Goal: Task Accomplishment & Management: Complete application form

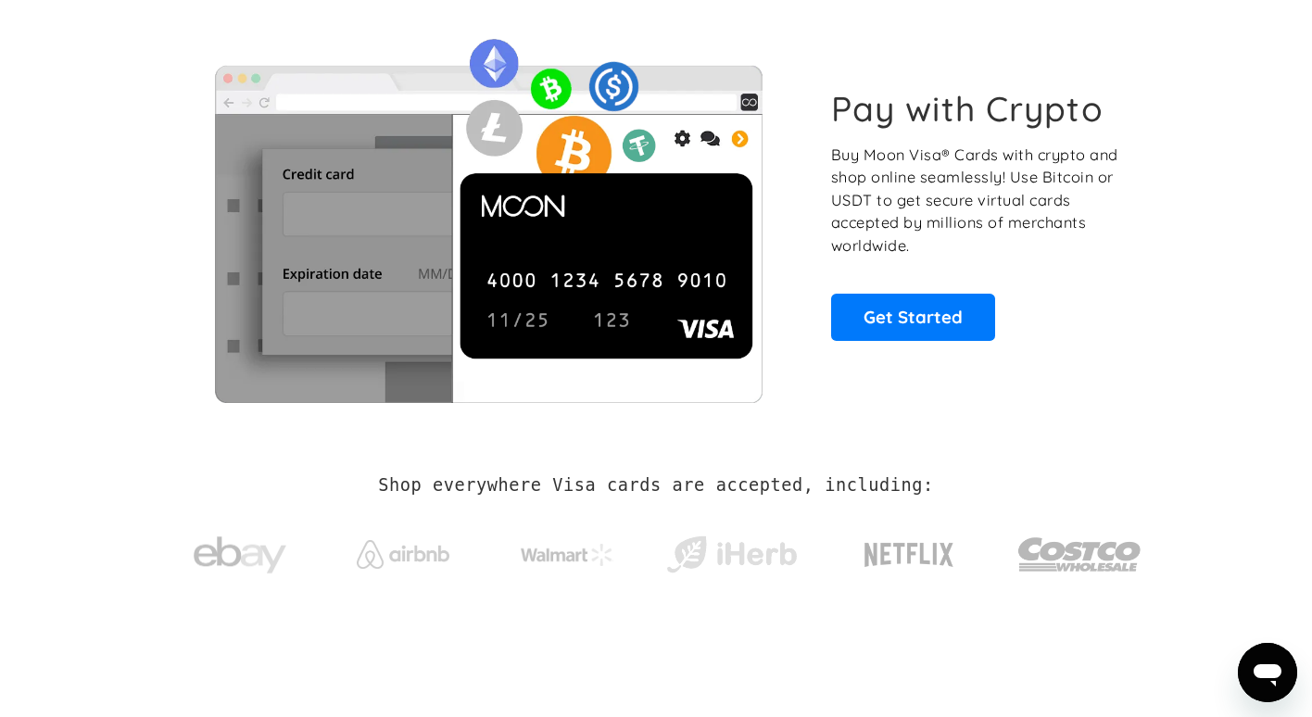
scroll to position [85, 0]
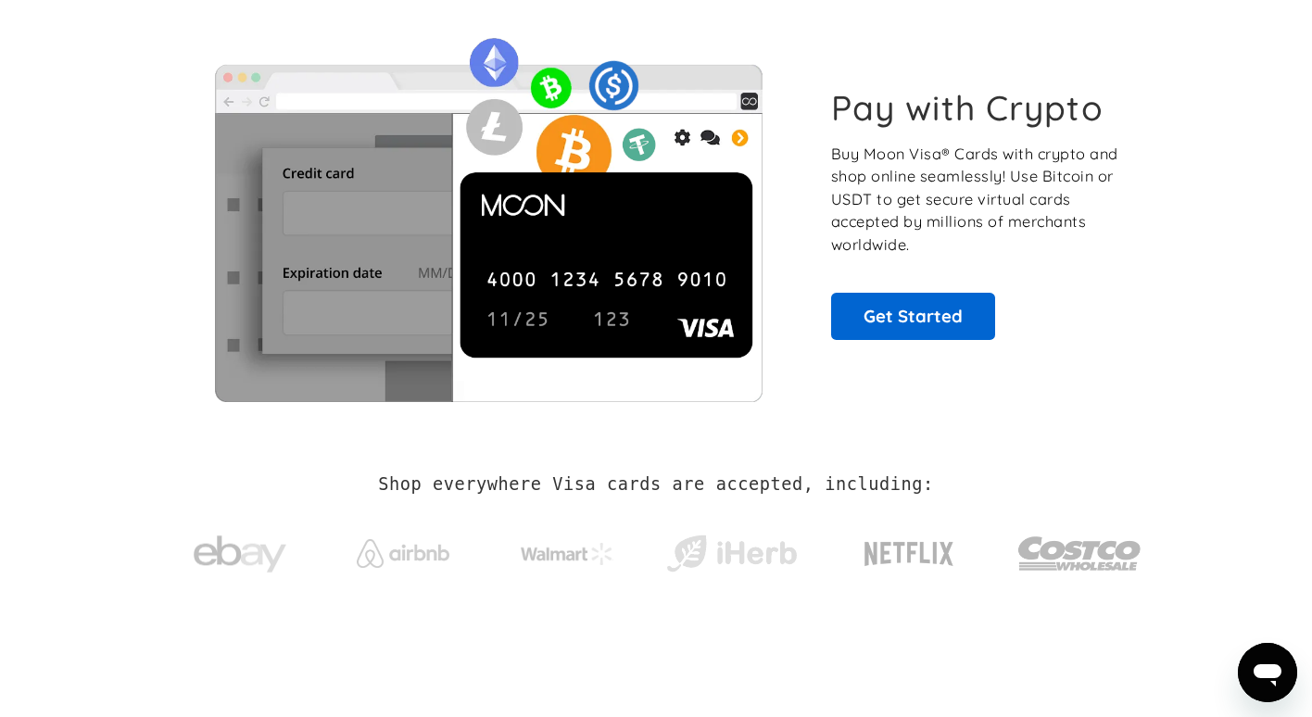
click at [902, 320] on link "Get Started" at bounding box center [913, 316] width 164 height 46
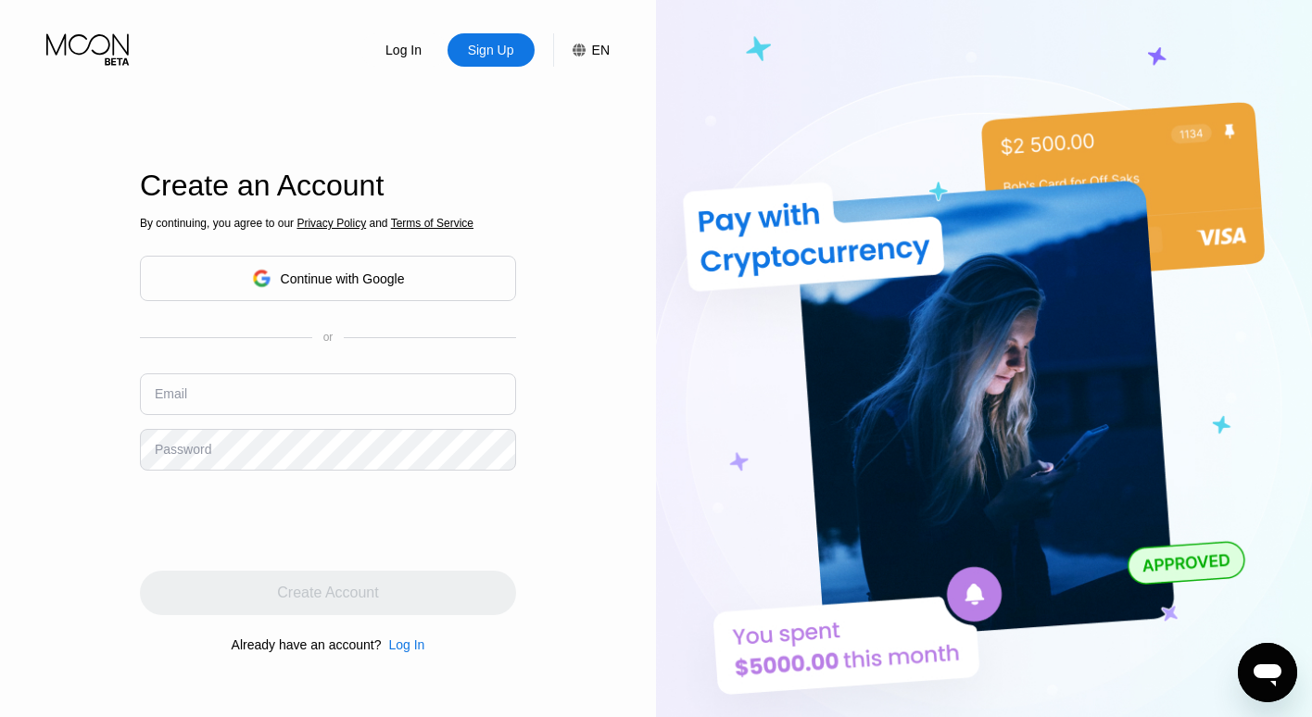
click at [322, 395] on input "text" at bounding box center [328, 395] width 376 height 42
type input "[EMAIL_ADDRESS][DOMAIN_NAME]"
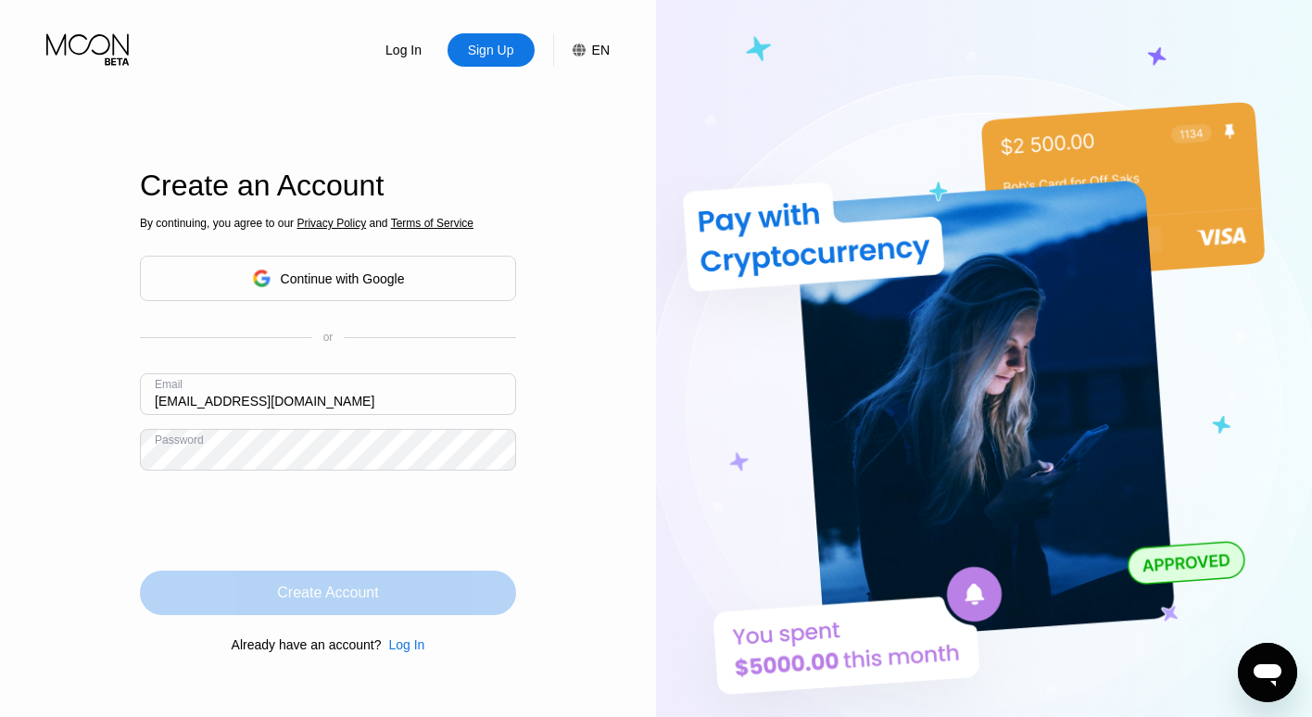
click at [386, 604] on div "Create Account" at bounding box center [328, 593] width 376 height 44
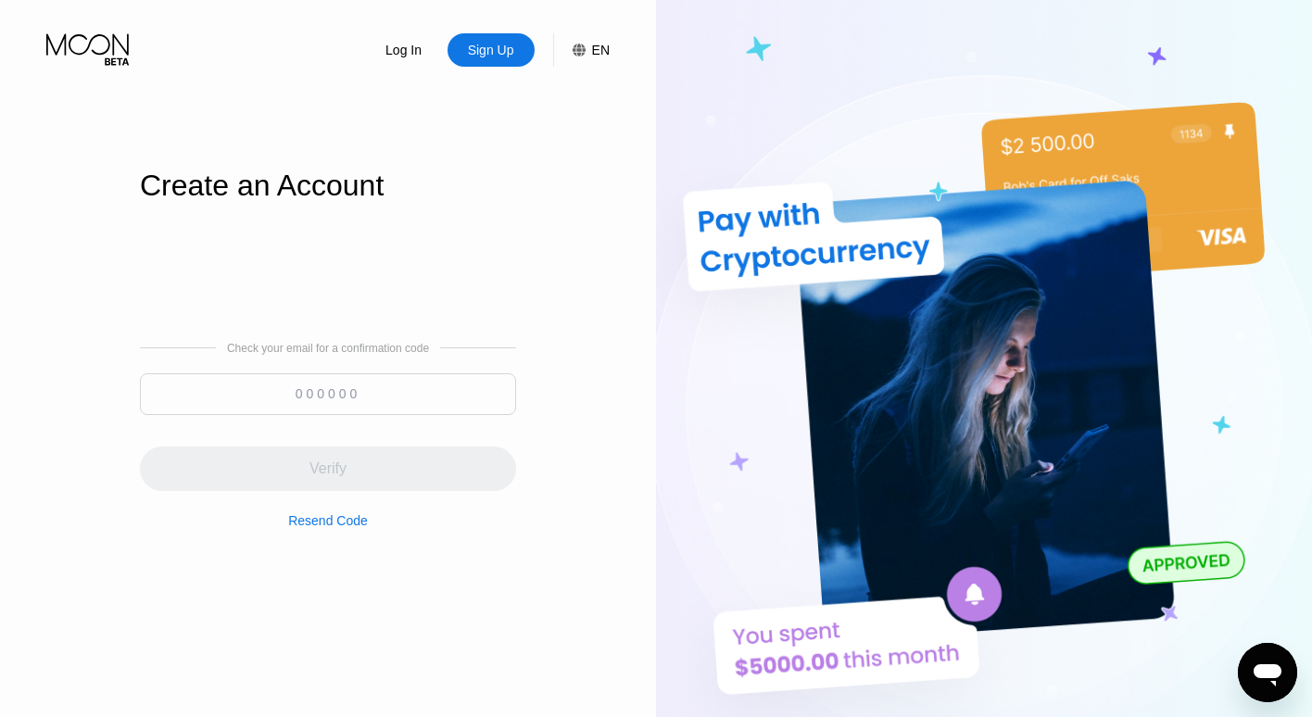
click at [302, 388] on input at bounding box center [328, 395] width 376 height 42
paste input "361136"
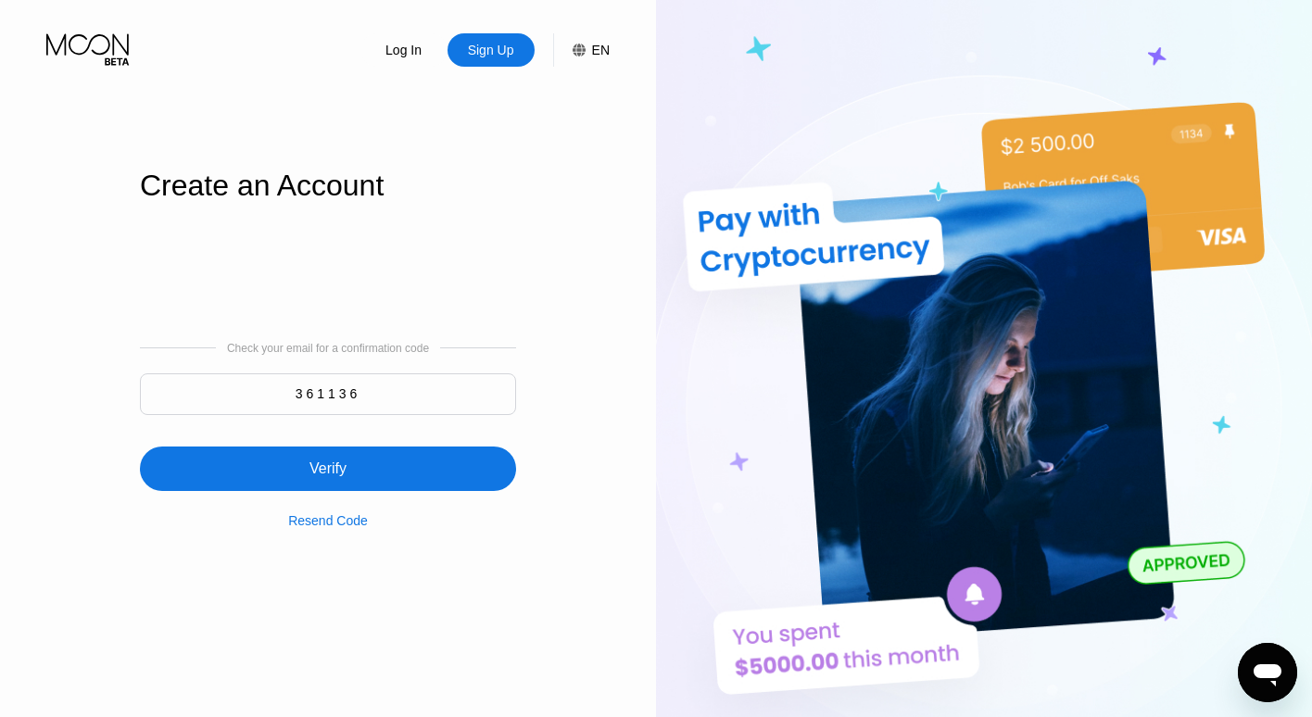
type input "361136"
click at [346, 492] on div "Resend Code" at bounding box center [328, 509] width 80 height 37
click at [336, 480] on div "Verify" at bounding box center [328, 469] width 376 height 44
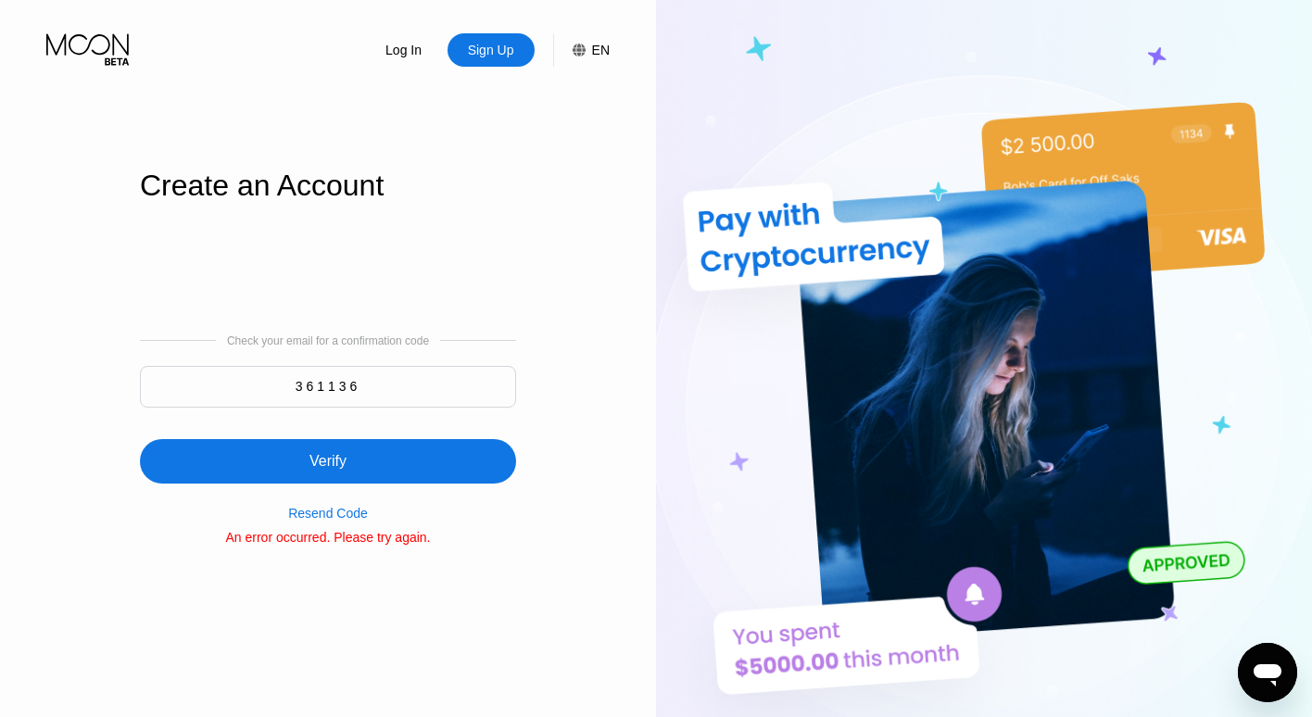
click at [404, 460] on div "Verify" at bounding box center [328, 461] width 376 height 44
click at [347, 468] on div "Verify" at bounding box center [328, 461] width 37 height 19
